Goal: Task Accomplishment & Management: Use online tool/utility

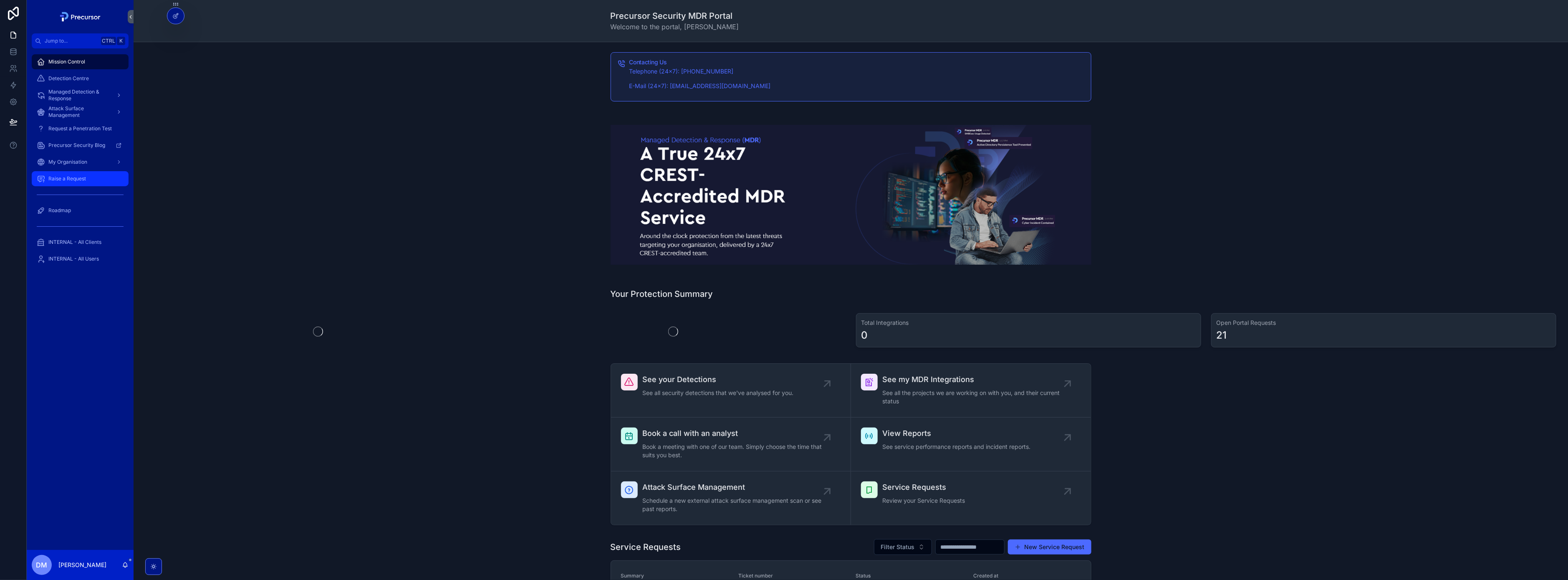
click at [79, 186] on link "Raise a Request" at bounding box center [80, 178] width 97 height 15
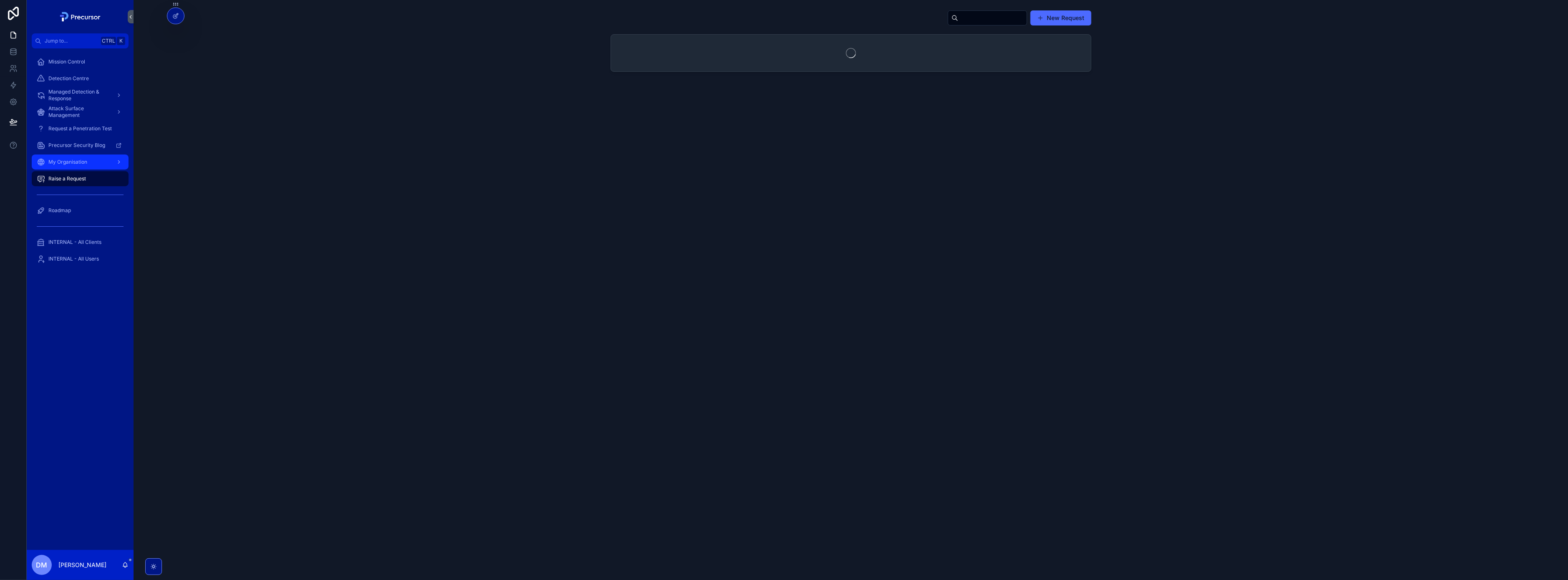
click at [84, 164] on span "My Organisation" at bounding box center [67, 162] width 39 height 7
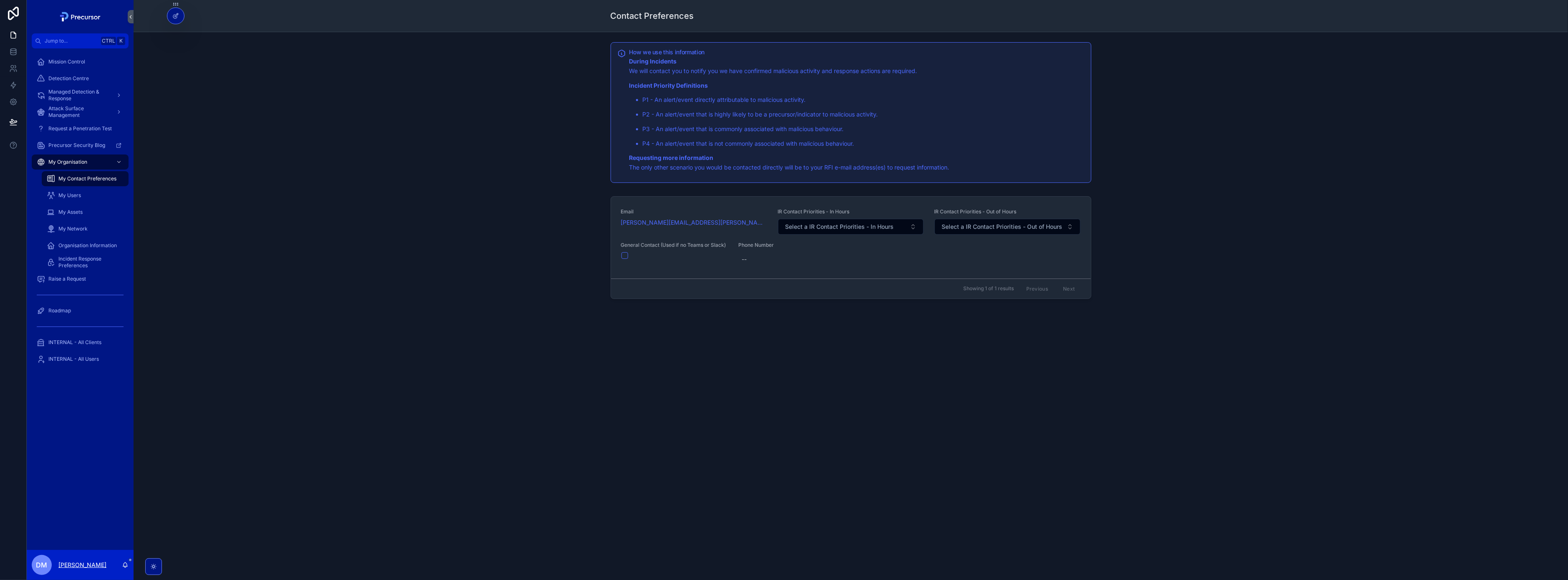
click at [79, 562] on p "Daniel Marr" at bounding box center [82, 565] width 48 height 9
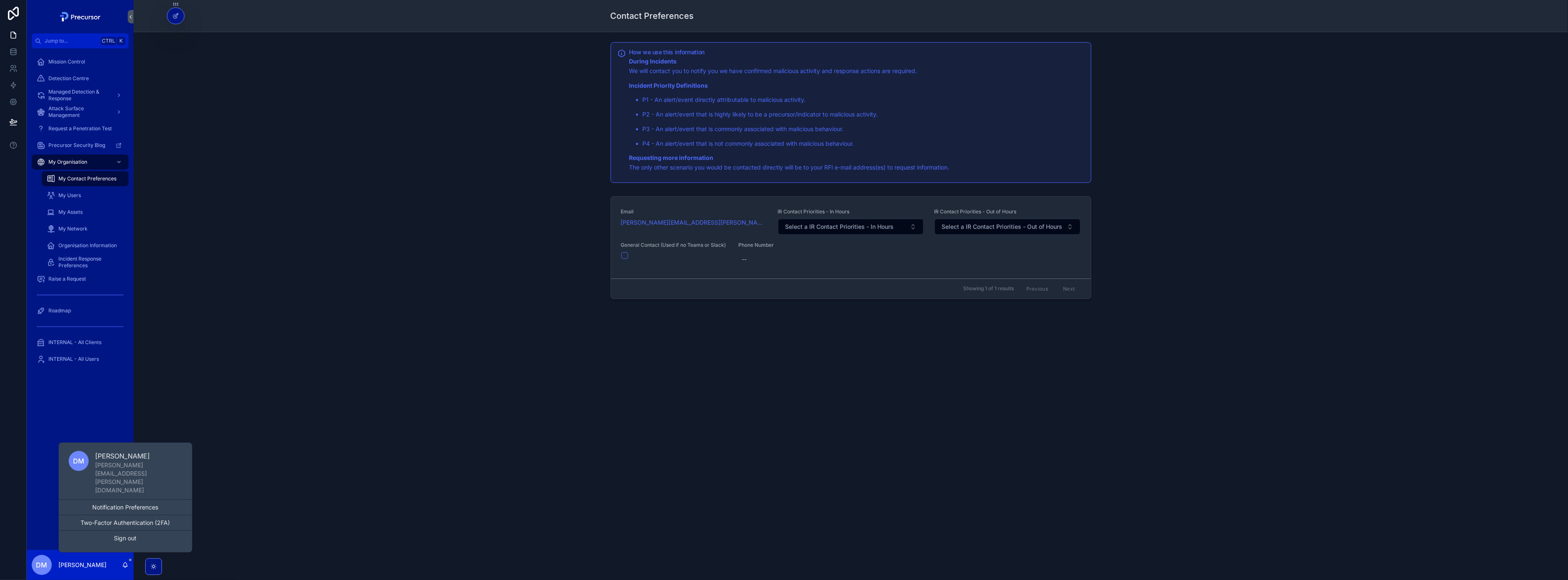
click at [88, 375] on div "Mission Control Detection Centre Managed Detection & Response Attack Surface Ma…" at bounding box center [80, 213] width 107 height 329
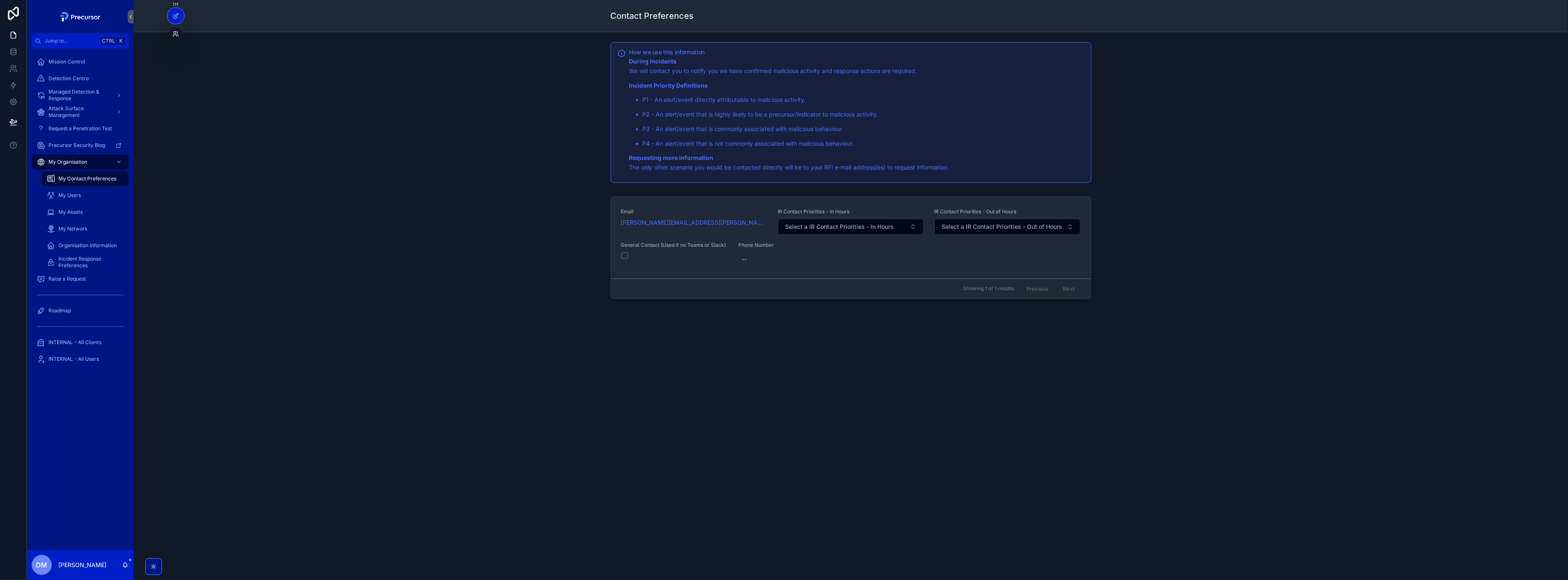
click at [178, 35] on icon at bounding box center [176, 34] width 7 height 7
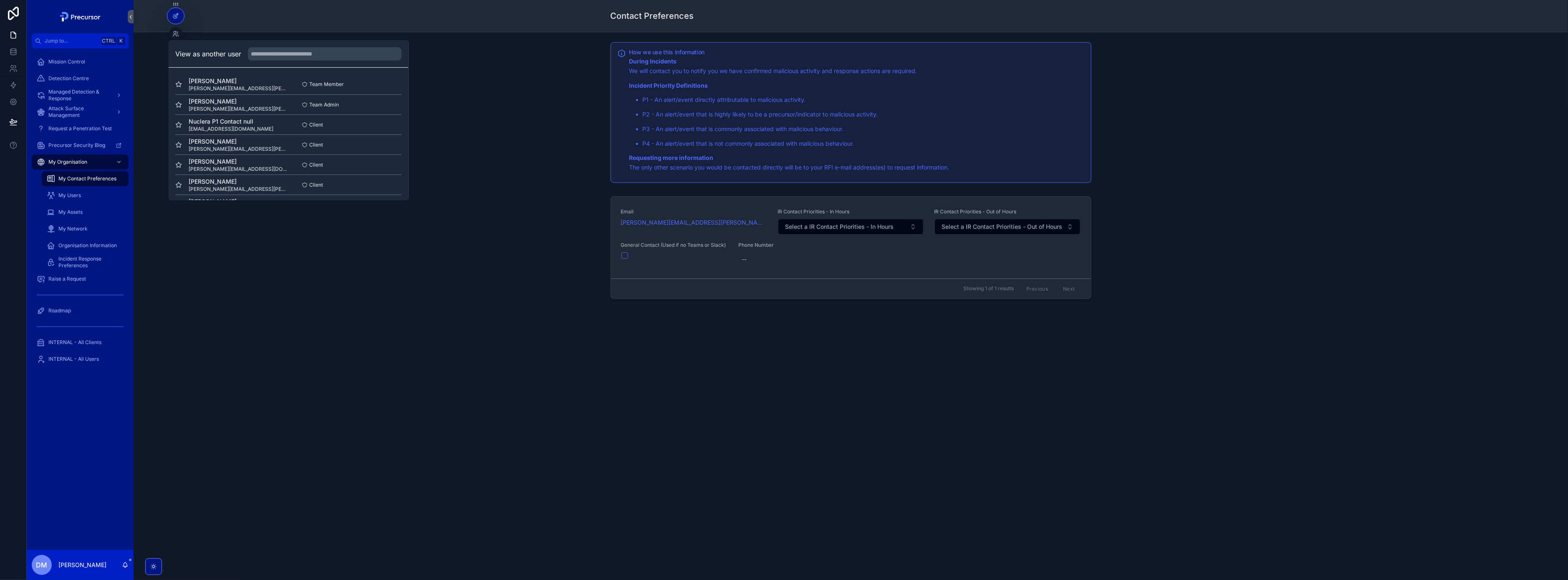
click at [287, 61] on div "View as another user" at bounding box center [289, 54] width 240 height 27
click at [289, 54] on input "text" at bounding box center [325, 54] width 154 height 13
type input "******"
click at [389, 84] on button "Select" at bounding box center [391, 85] width 22 height 12
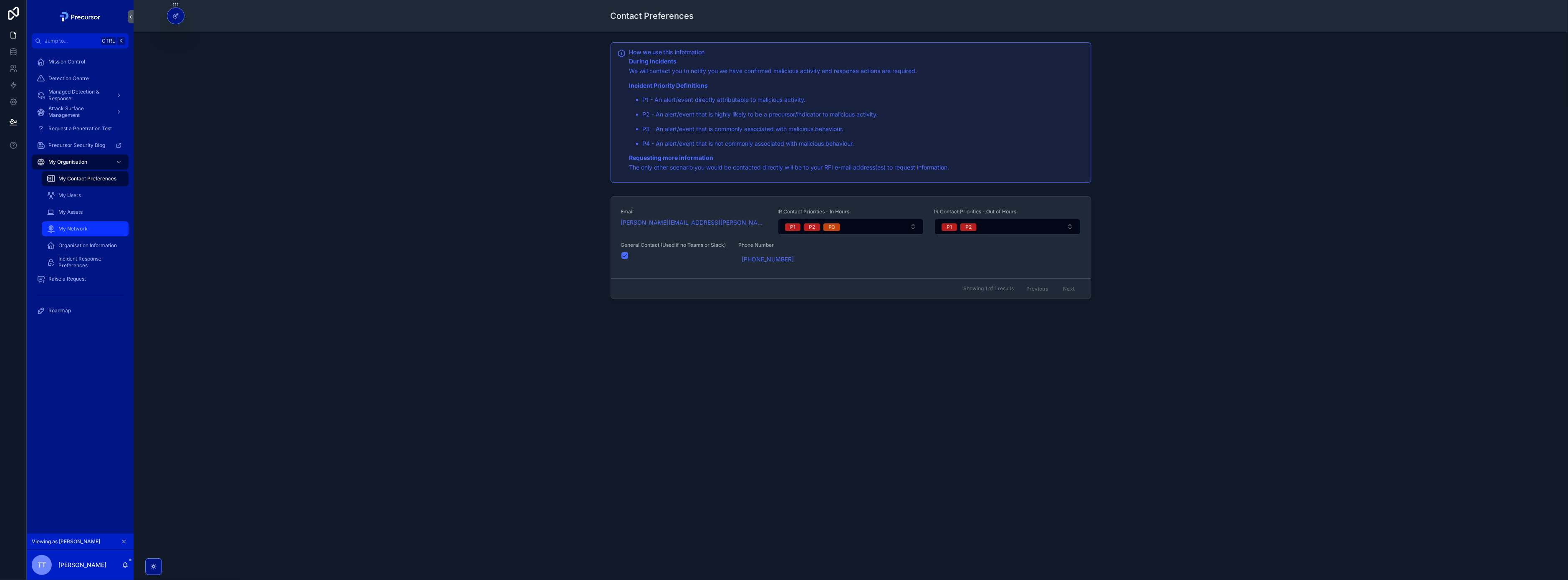
click at [75, 235] on div "My Network" at bounding box center [85, 229] width 77 height 13
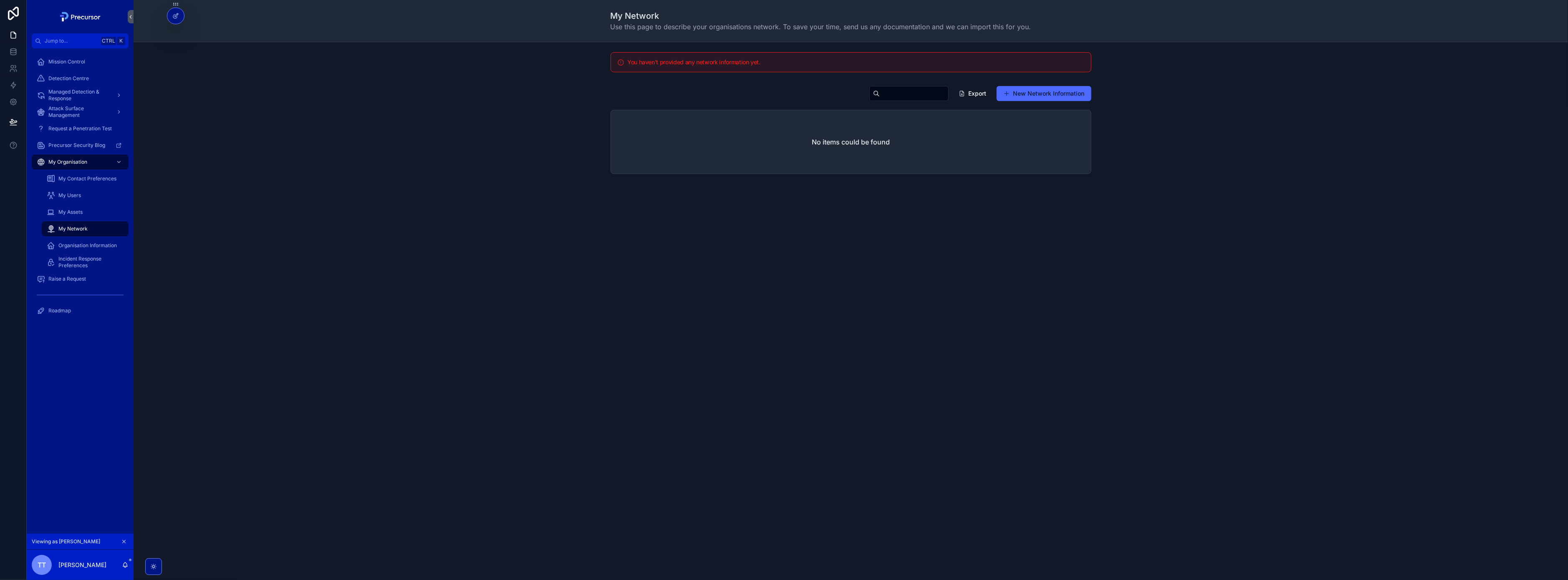
click at [954, 173] on div "No items could be found" at bounding box center [850, 142] width 480 height 63
